Goal: Ask a question: Seek information or help from site administrators or community

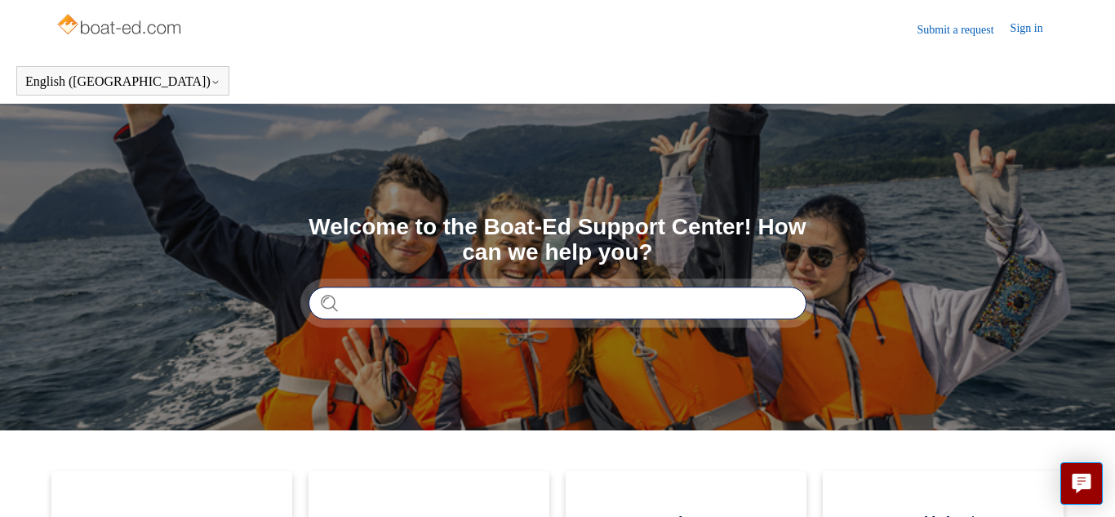
click at [463, 302] on input "Search" at bounding box center [557, 302] width 498 height 33
type input "**********"
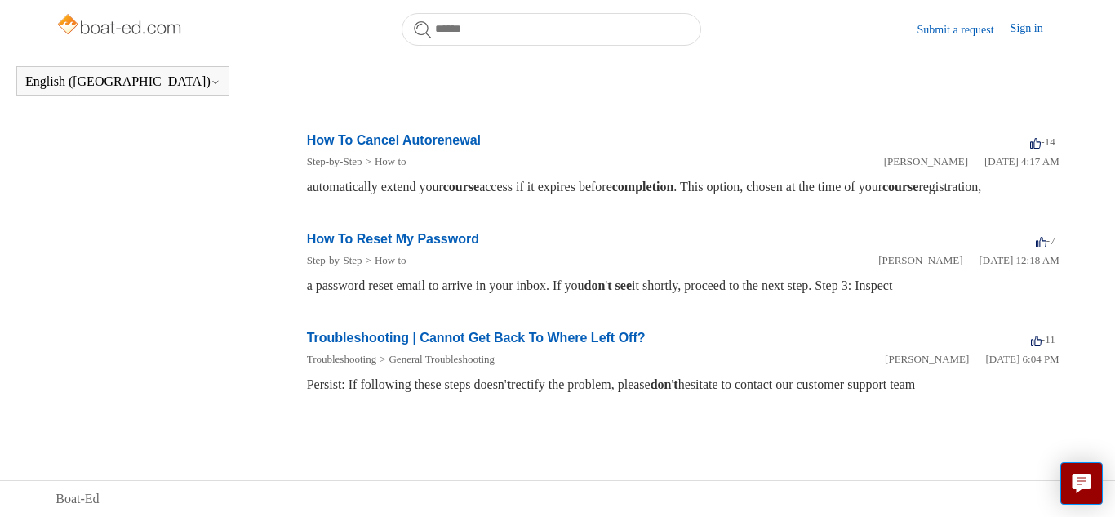
scroll to position [556, 0]
click at [565, 339] on link "Troubleshooting | Cannot Get Back To Where Left Off?" at bounding box center [476, 337] width 339 height 14
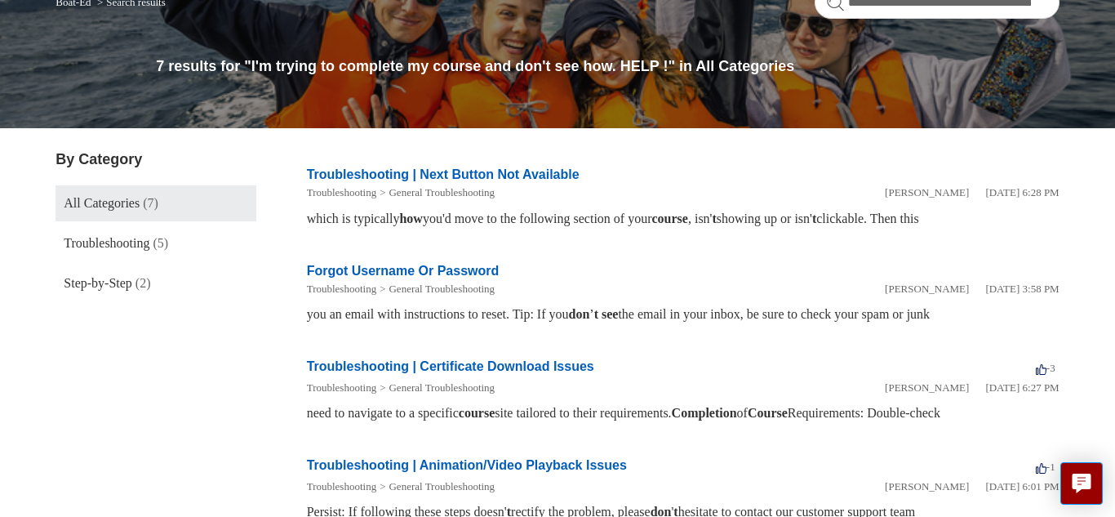
scroll to position [0, 0]
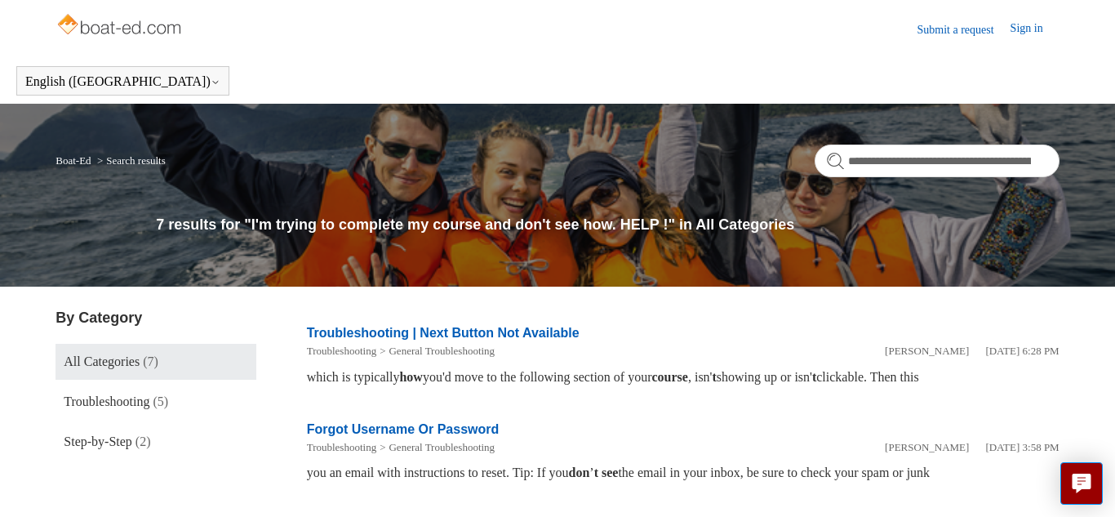
click at [1022, 30] on link "Sign in" at bounding box center [1034, 30] width 49 height 20
click at [1022, 27] on link "Sign in" at bounding box center [1034, 30] width 49 height 20
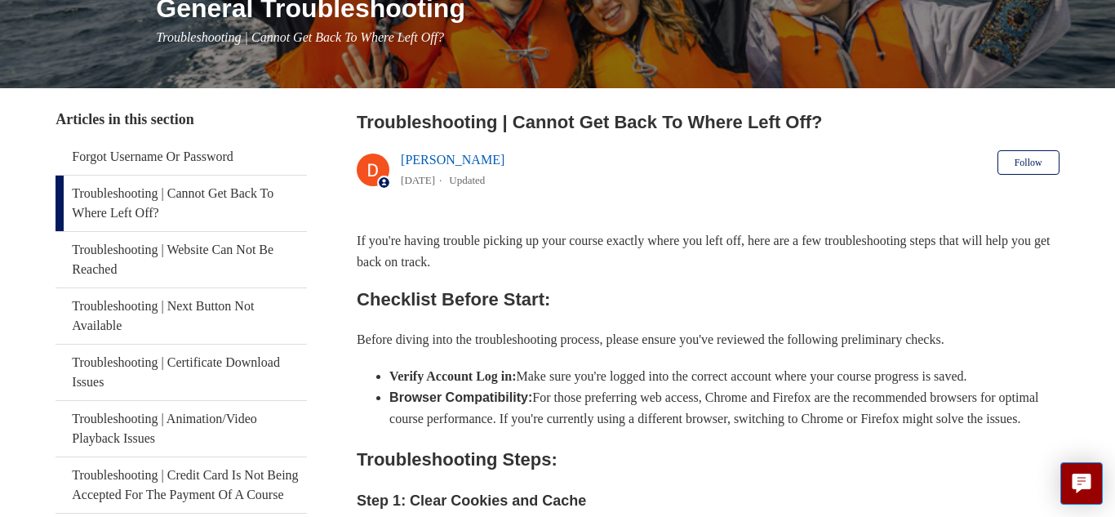
scroll to position [224, 0]
